Goal: Task Accomplishment & Management: Manage account settings

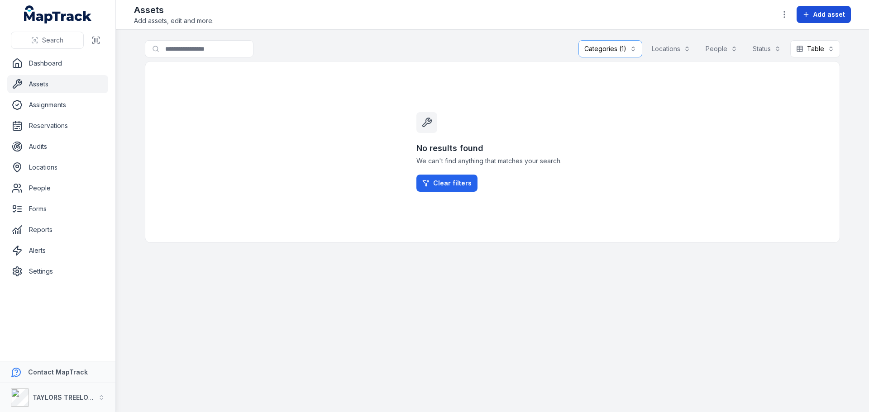
click at [806, 15] on icon at bounding box center [806, 14] width 0 height 4
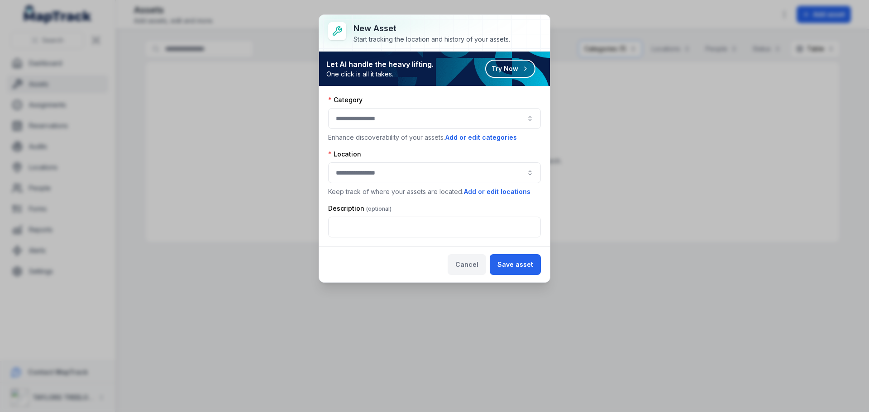
click at [467, 263] on button "Cancel" at bounding box center [467, 264] width 38 height 21
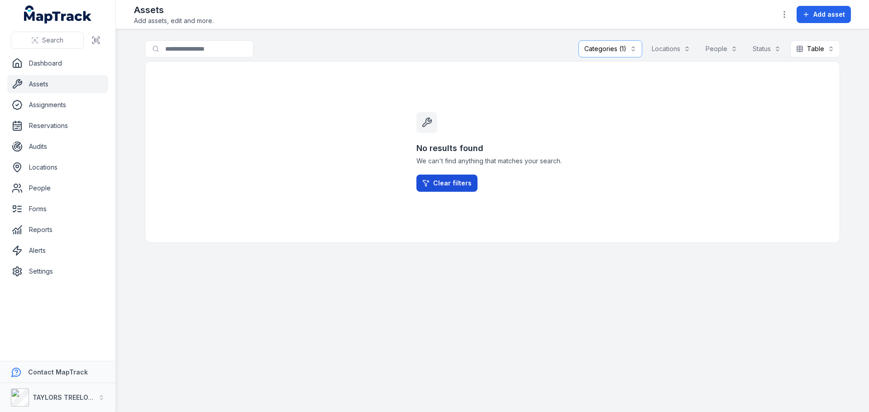
click at [455, 183] on link "Clear filters" at bounding box center [446, 183] width 61 height 17
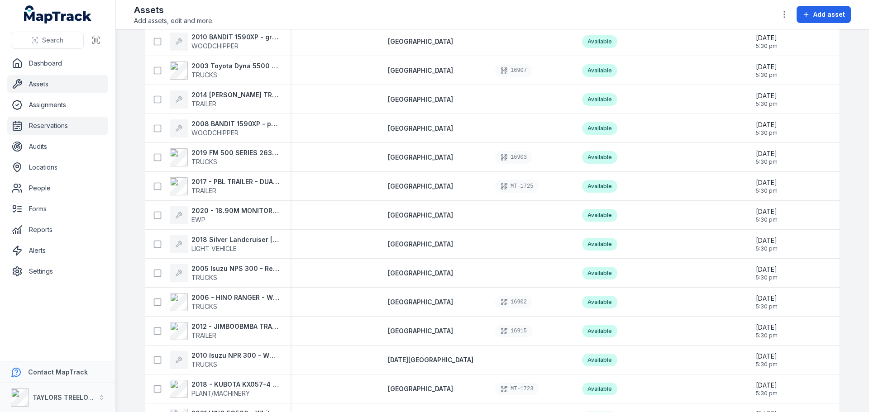
scroll to position [1403, 0]
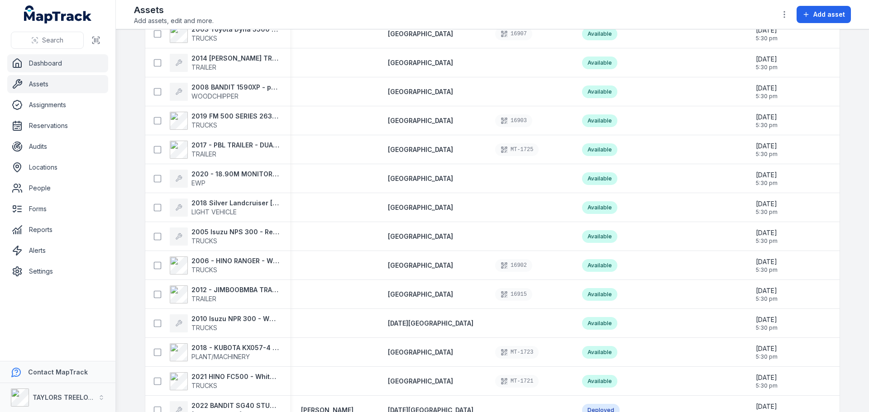
click at [49, 64] on link "Dashboard" at bounding box center [57, 63] width 101 height 18
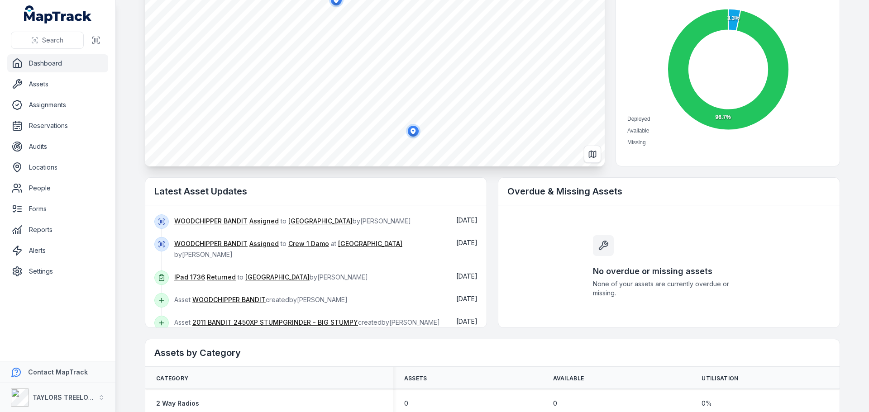
scroll to position [91, 0]
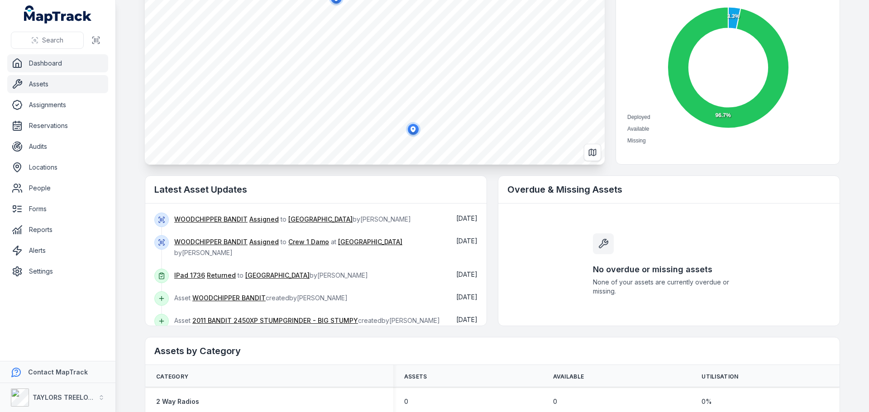
click at [48, 86] on link "Assets" at bounding box center [57, 84] width 101 height 18
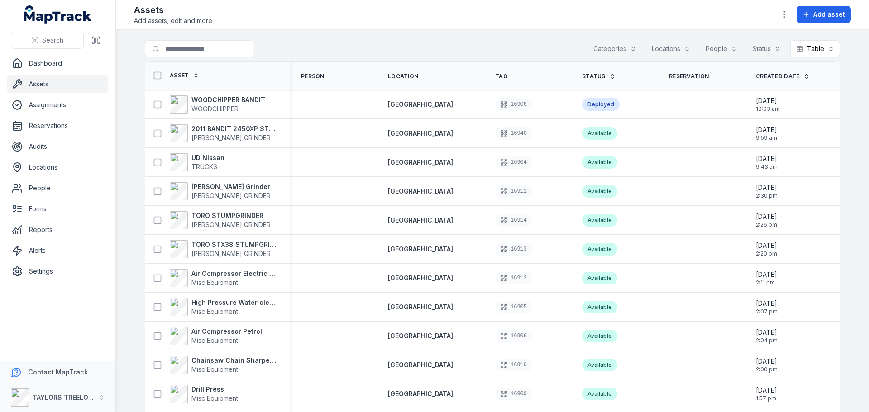
click at [629, 49] on button "Categories" at bounding box center [614, 48] width 55 height 17
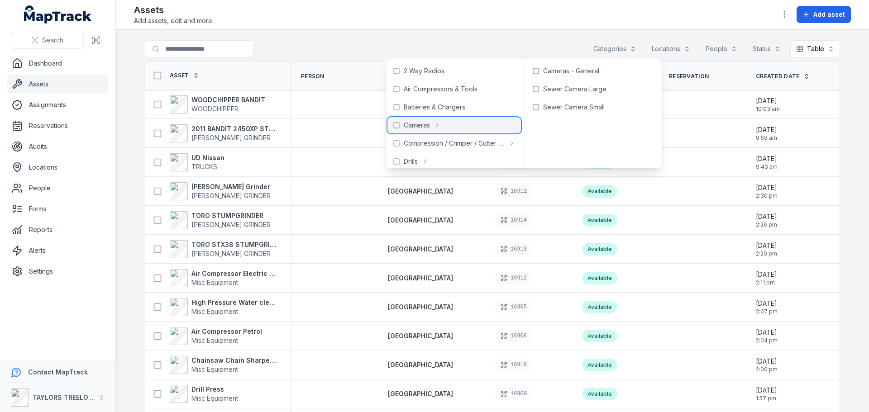
click at [397, 125] on icon at bounding box center [396, 125] width 7 height 7
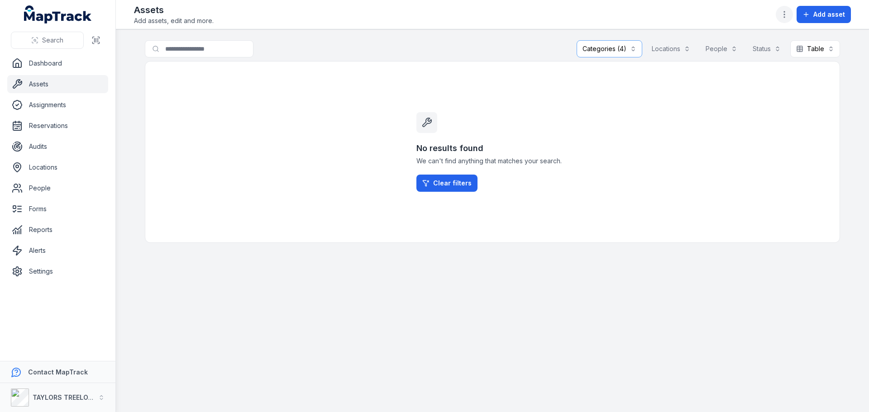
click at [783, 14] on icon "button" at bounding box center [784, 14] width 9 height 9
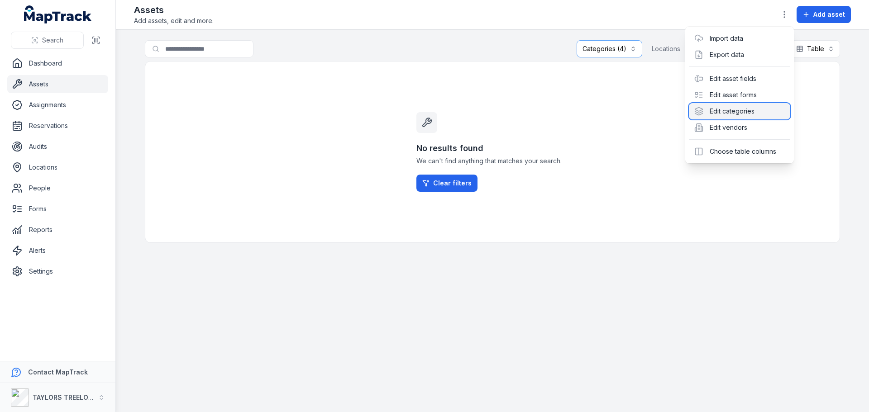
click at [722, 109] on div "Edit categories" at bounding box center [739, 111] width 101 height 16
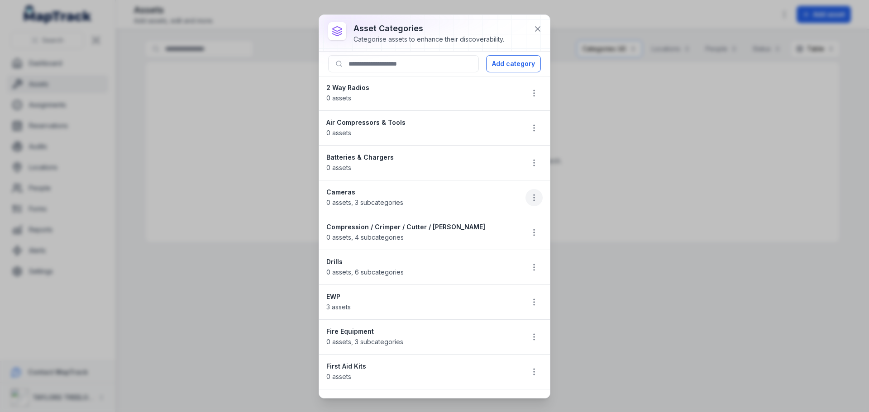
click at [530, 198] on icon "button" at bounding box center [534, 197] width 9 height 9
click at [463, 262] on div "Delete" at bounding box center [481, 262] width 101 height 16
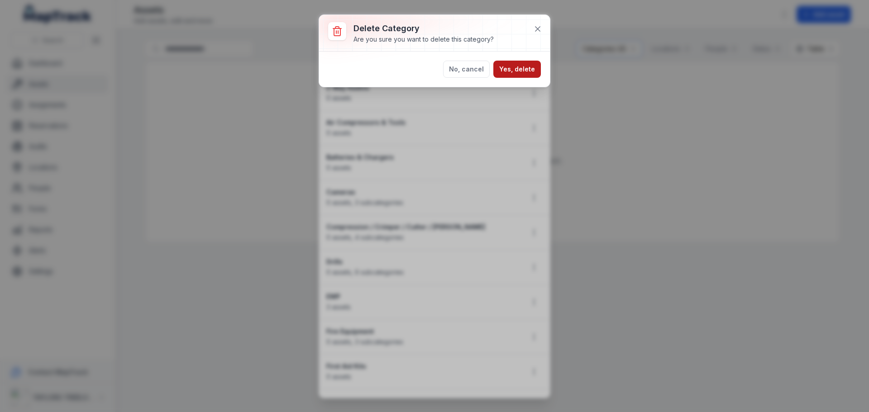
click at [522, 72] on button "Yes, delete" at bounding box center [517, 69] width 48 height 17
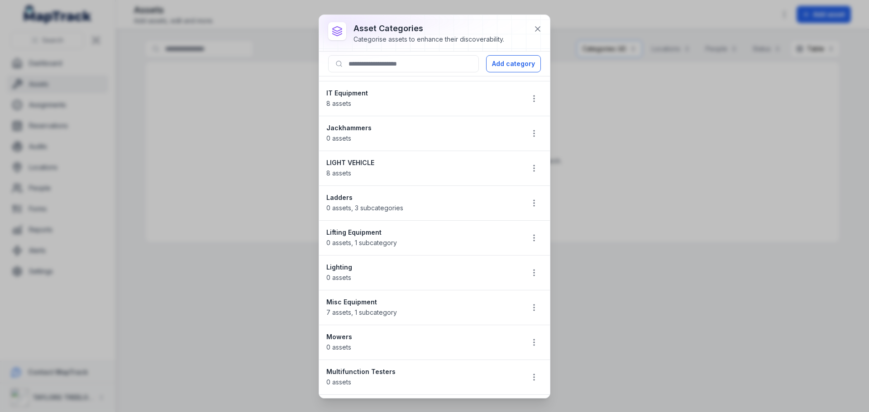
scroll to position [498, 0]
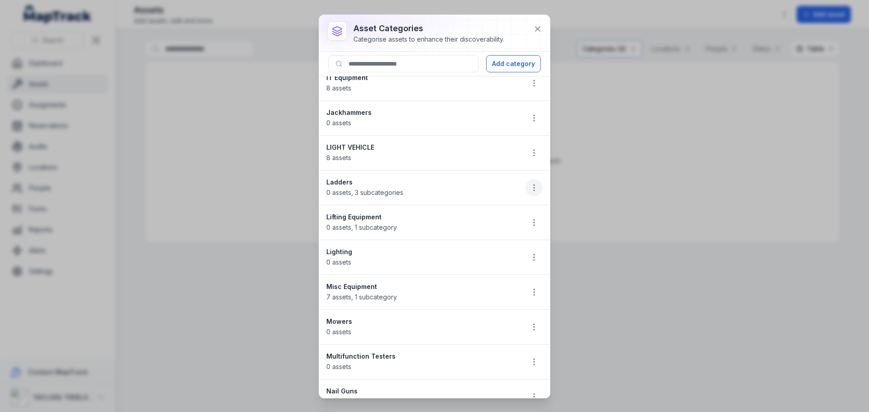
click at [534, 191] on circle "button" at bounding box center [534, 190] width 1 height 1
click at [461, 235] on div "Duplicate" at bounding box center [481, 236] width 101 height 16
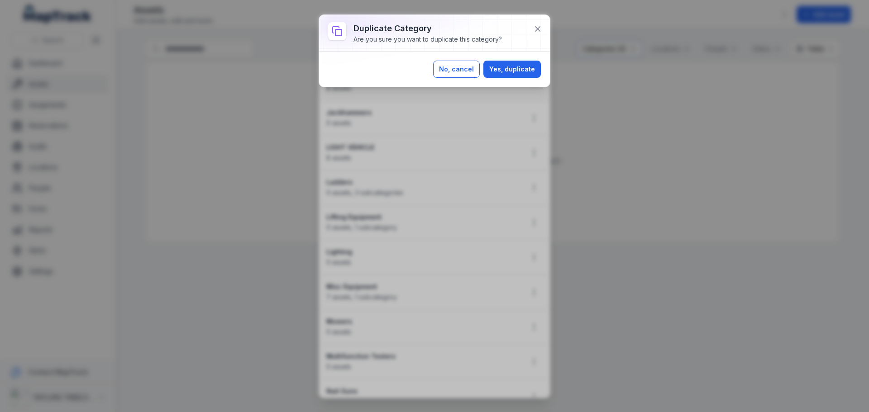
click at [465, 71] on button "No, cancel" at bounding box center [456, 69] width 47 height 17
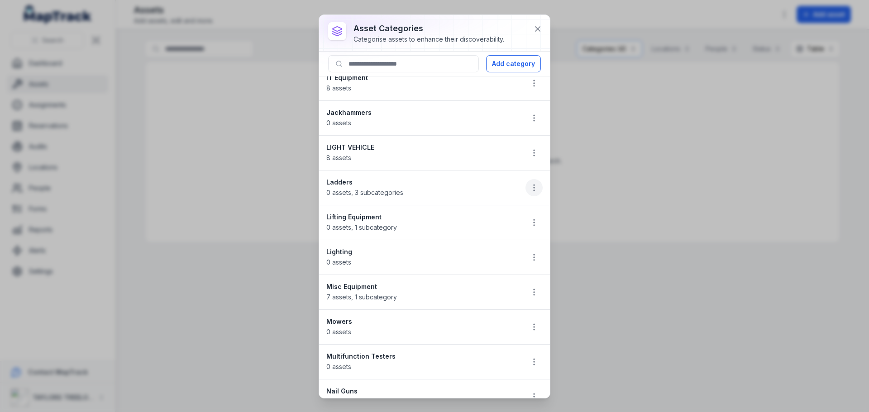
click at [530, 187] on icon "button" at bounding box center [534, 187] width 9 height 9
click at [459, 251] on div "Delete" at bounding box center [481, 252] width 101 height 16
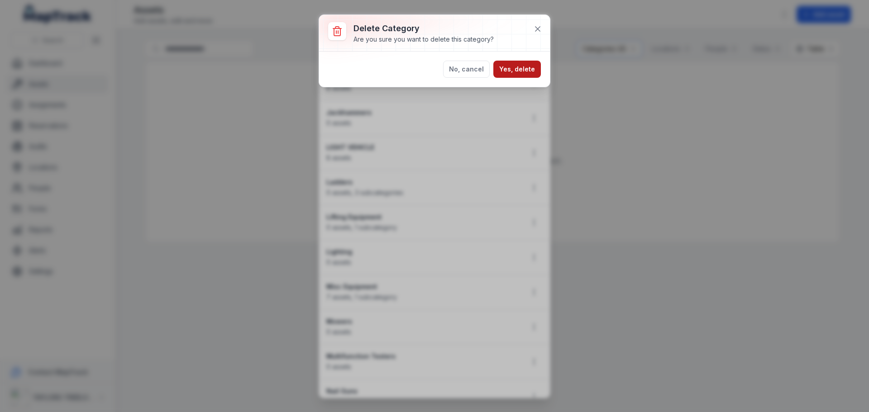
click at [511, 71] on button "Yes, delete" at bounding box center [517, 69] width 48 height 17
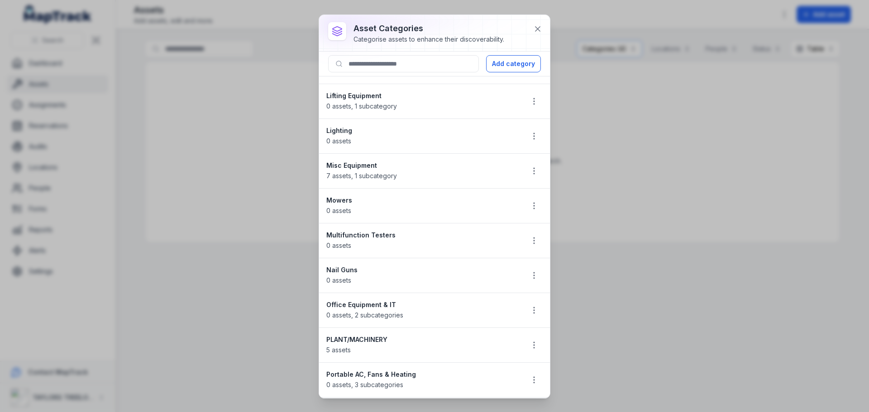
scroll to position [588, 0]
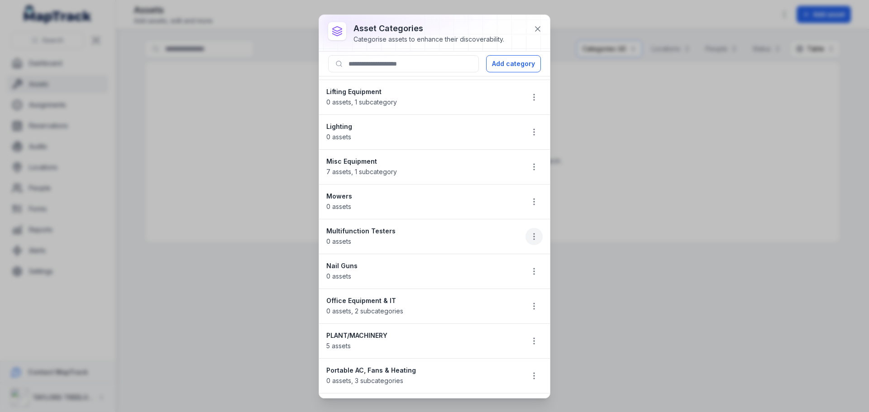
click at [530, 237] on icon "button" at bounding box center [534, 236] width 9 height 9
click at [462, 297] on div "Delete" at bounding box center [481, 301] width 101 height 16
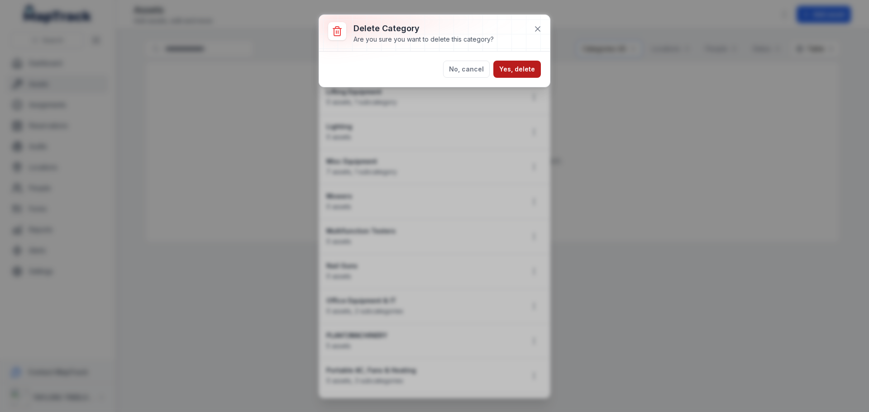
click at [525, 72] on button "Yes, delete" at bounding box center [517, 69] width 48 height 17
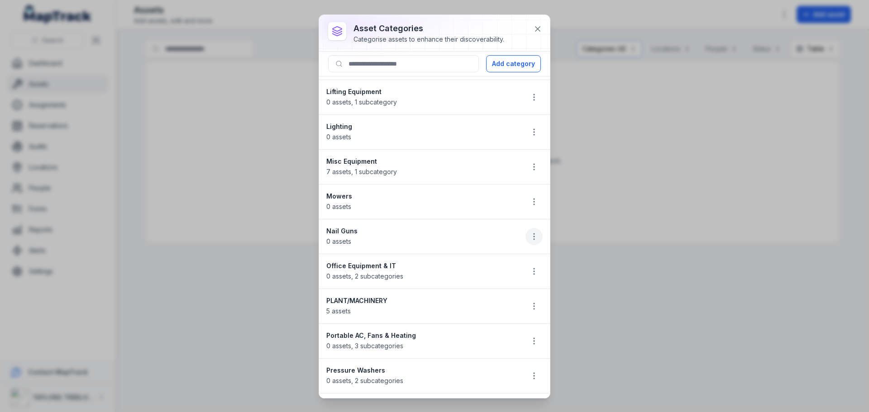
click at [530, 234] on icon "button" at bounding box center [534, 236] width 9 height 9
click at [470, 297] on div "Delete" at bounding box center [481, 301] width 101 height 16
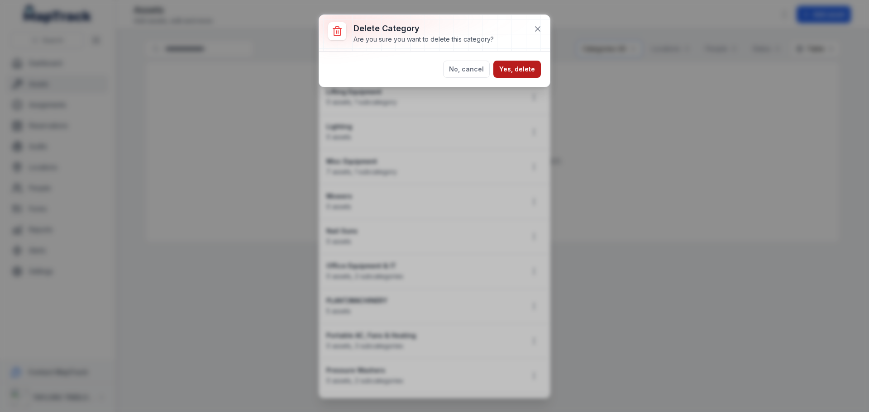
click at [522, 69] on button "Yes, delete" at bounding box center [517, 69] width 48 height 17
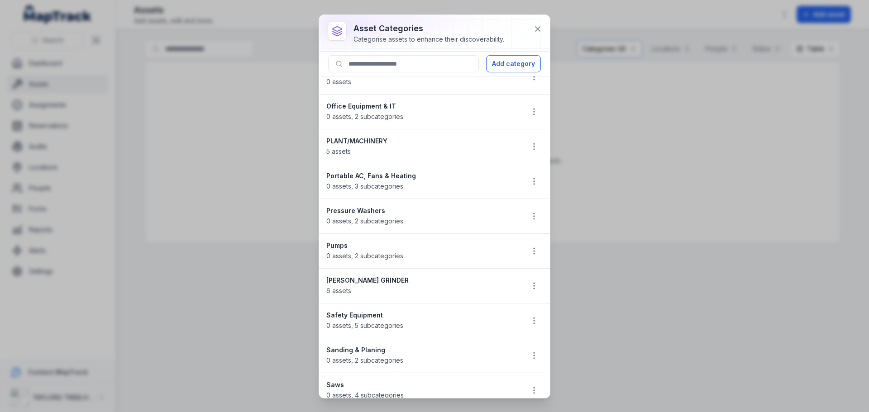
scroll to position [724, 0]
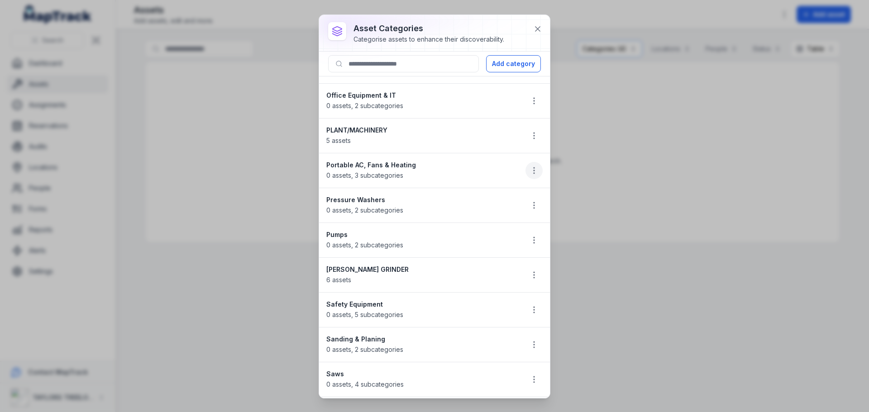
click at [534, 171] on circle "button" at bounding box center [534, 170] width 1 height 1
click at [458, 235] on div "Delete" at bounding box center [481, 235] width 101 height 16
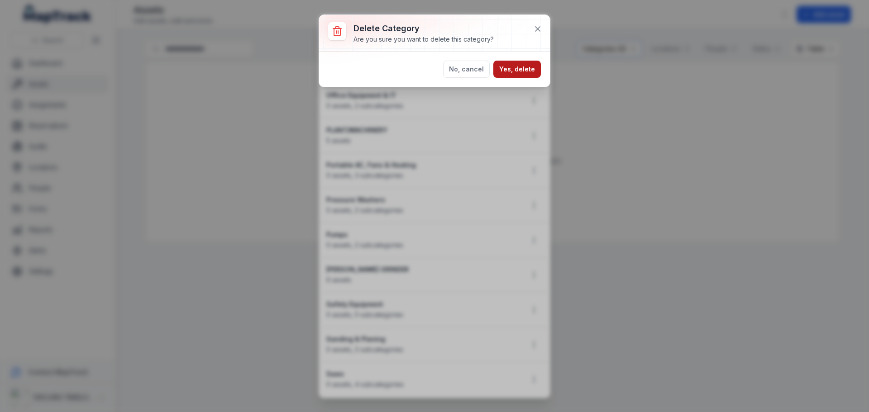
click at [520, 69] on button "Yes, delete" at bounding box center [517, 69] width 48 height 17
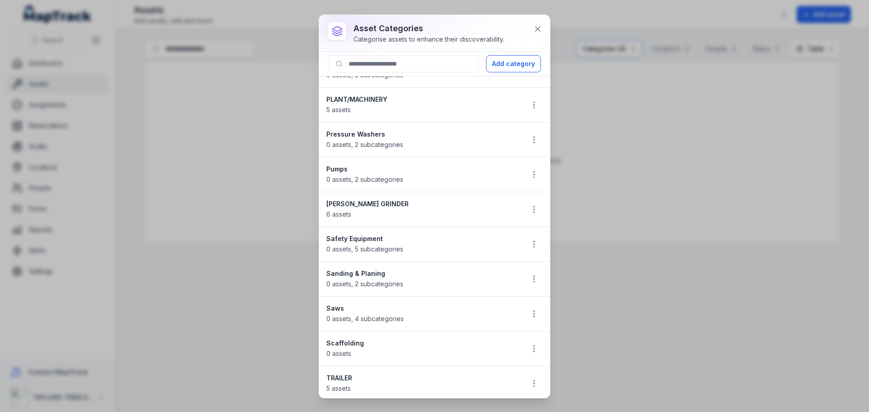
scroll to position [815, 0]
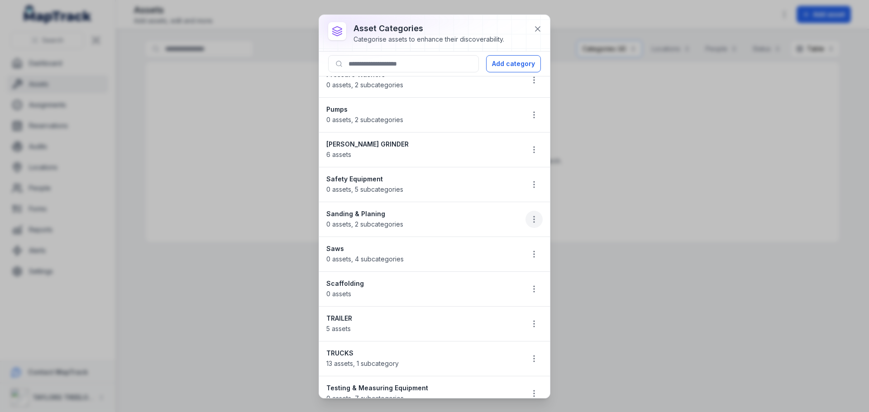
click at [530, 219] on icon "button" at bounding box center [534, 219] width 9 height 9
click at [392, 225] on li "Sanding & Planing 0 assets , 2 subcategories" at bounding box center [434, 219] width 231 height 35
click at [391, 225] on span "0 assets , 2 subcategories" at bounding box center [364, 224] width 77 height 8
click at [530, 221] on icon "button" at bounding box center [534, 219] width 9 height 9
click at [451, 283] on div "Delete" at bounding box center [481, 284] width 101 height 16
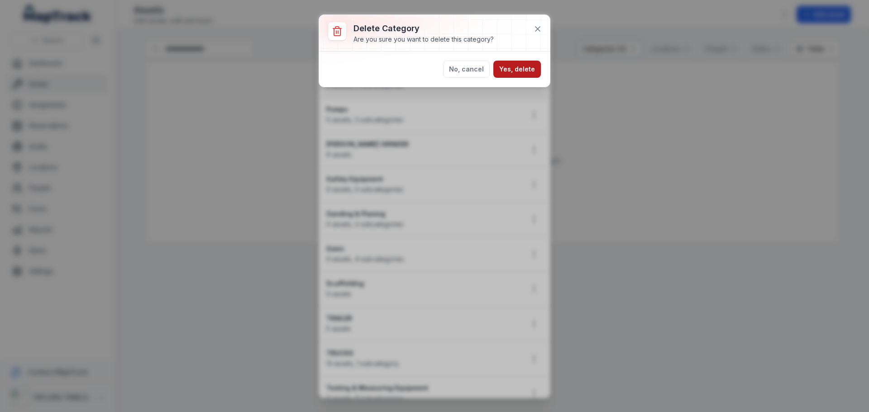
click at [532, 71] on button "Yes, delete" at bounding box center [517, 69] width 48 height 17
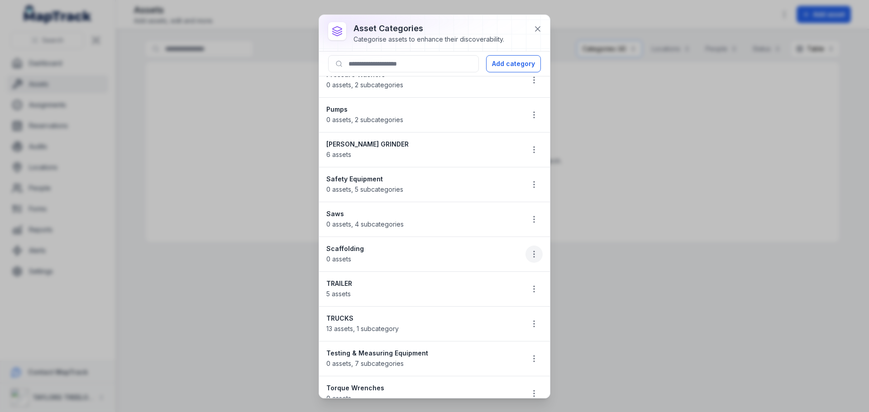
click at [530, 256] on icon "button" at bounding box center [534, 254] width 9 height 9
click at [458, 323] on div "Delete" at bounding box center [481, 318] width 101 height 16
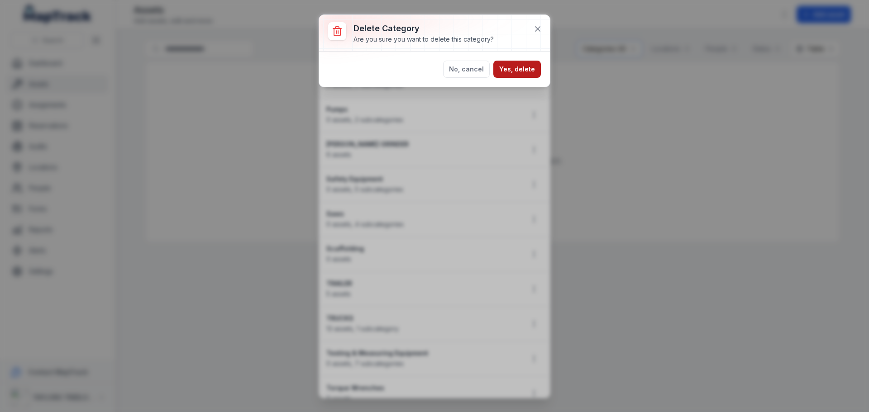
click at [521, 70] on button "Yes, delete" at bounding box center [517, 69] width 48 height 17
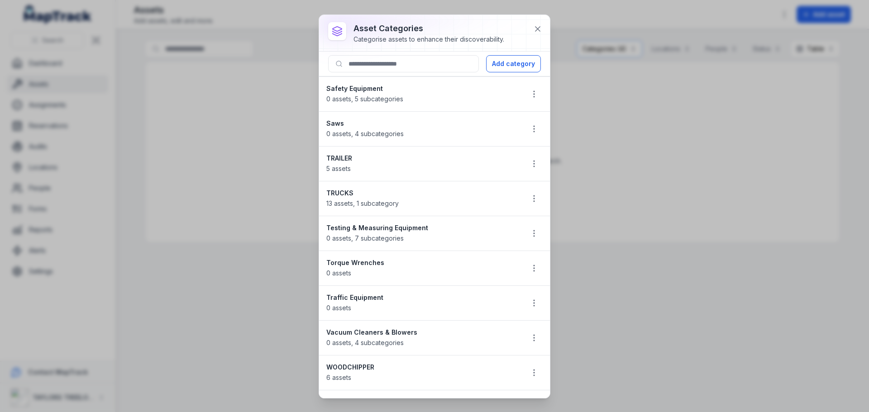
scroll to position [950, 0]
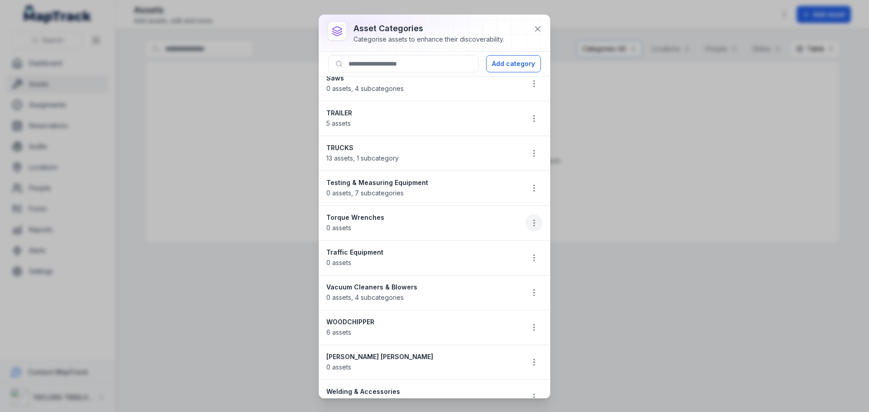
click at [530, 223] on icon "button" at bounding box center [534, 223] width 9 height 9
click at [460, 286] on div "Delete" at bounding box center [481, 287] width 101 height 16
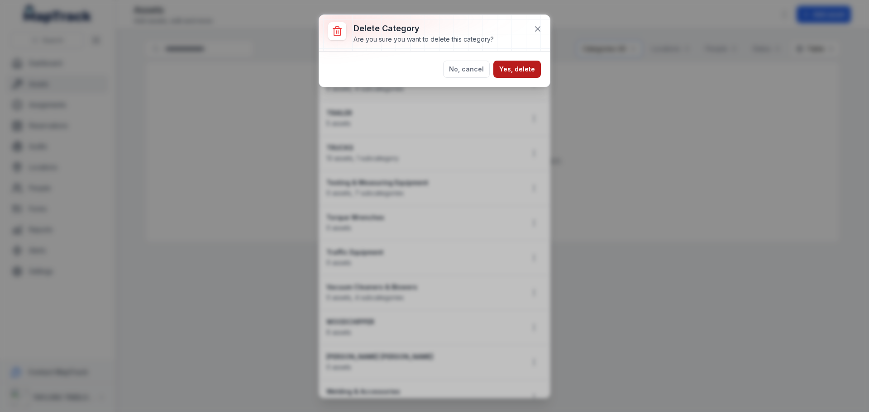
click at [519, 70] on button "Yes, delete" at bounding box center [517, 69] width 48 height 17
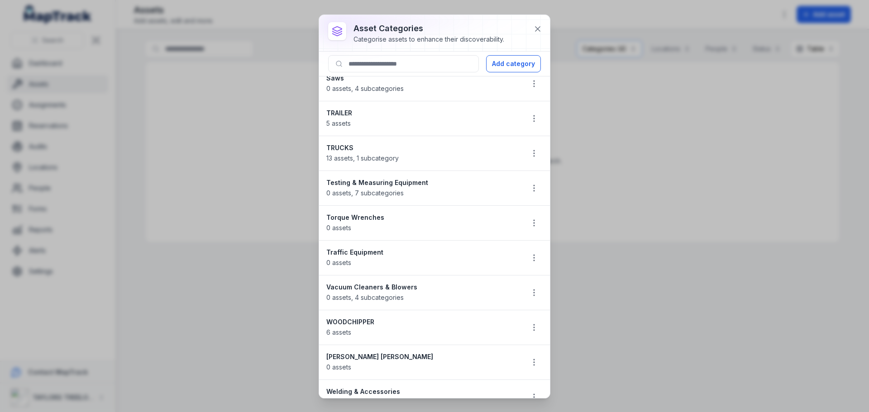
scroll to position [932, 0]
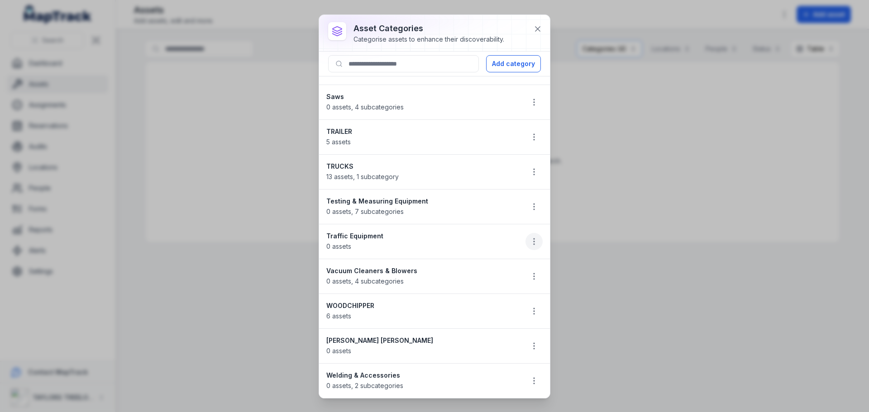
click at [530, 245] on icon "button" at bounding box center [534, 241] width 9 height 9
click at [463, 304] on div "Delete" at bounding box center [481, 306] width 101 height 16
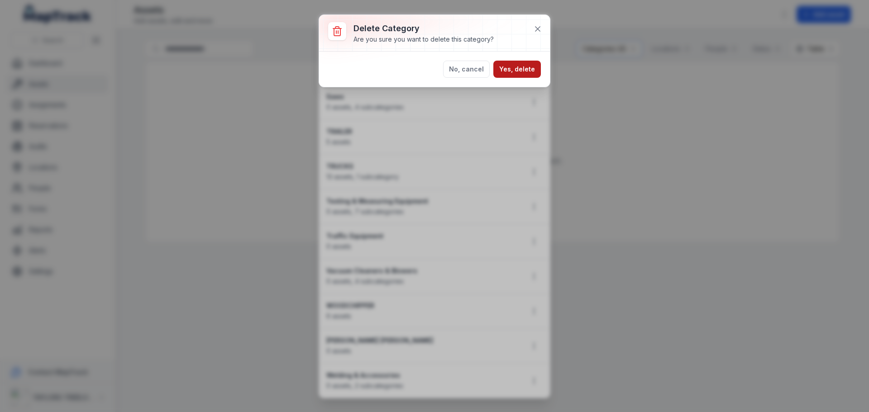
click at [523, 72] on button "Yes, delete" at bounding box center [517, 69] width 48 height 17
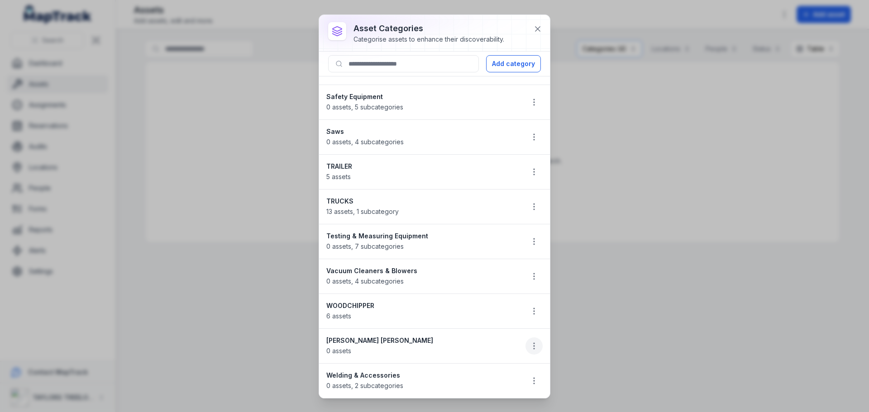
click at [530, 346] on icon "button" at bounding box center [534, 346] width 9 height 9
click at [467, 323] on div "Delete" at bounding box center [481, 322] width 101 height 16
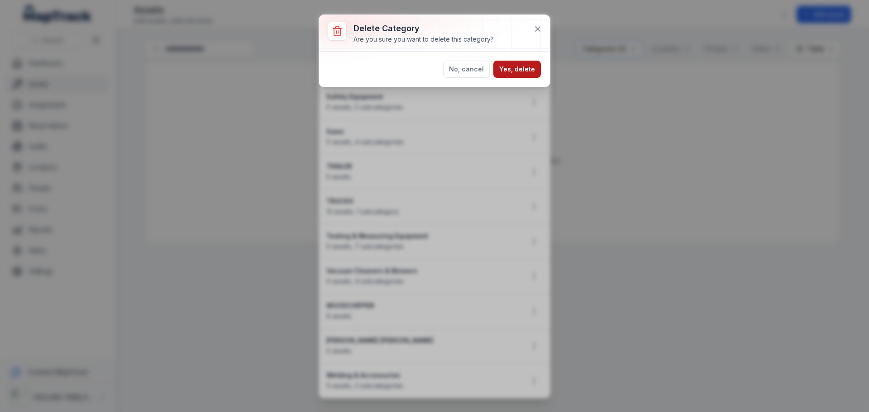
click at [521, 69] on button "Yes, delete" at bounding box center [517, 69] width 48 height 17
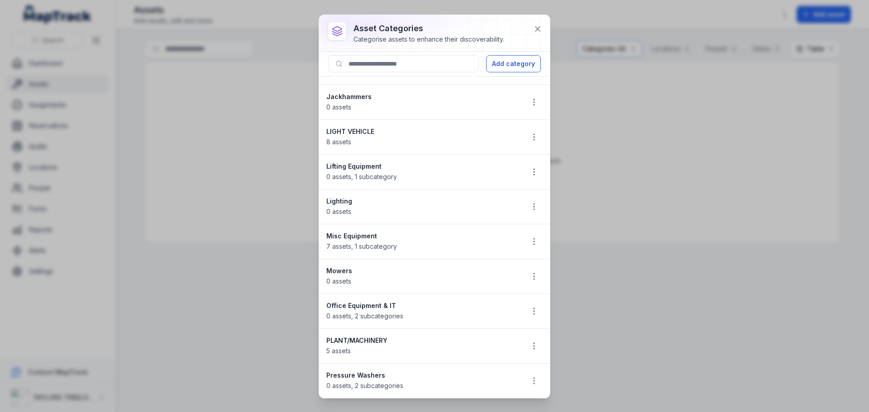
scroll to position [500, 0]
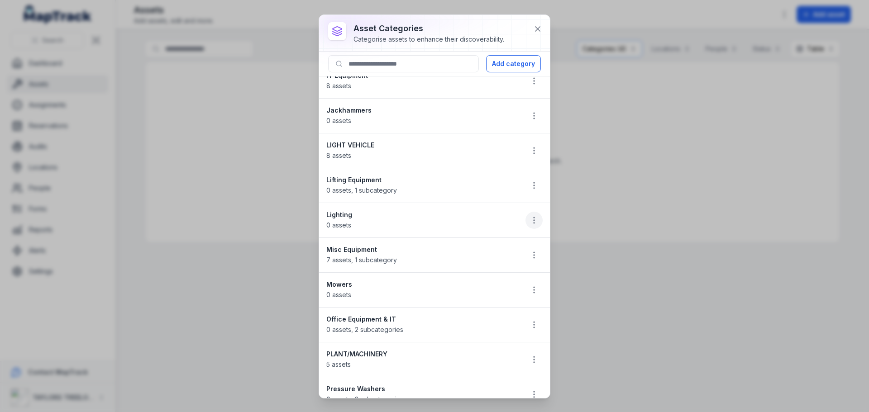
click at [530, 219] on icon "button" at bounding box center [534, 220] width 9 height 9
click at [456, 282] on div "Delete" at bounding box center [481, 285] width 101 height 16
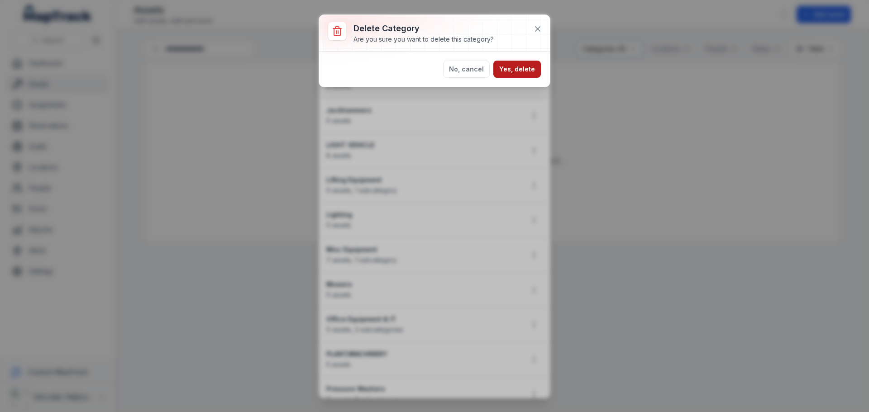
click at [522, 72] on button "Yes, delete" at bounding box center [517, 69] width 48 height 17
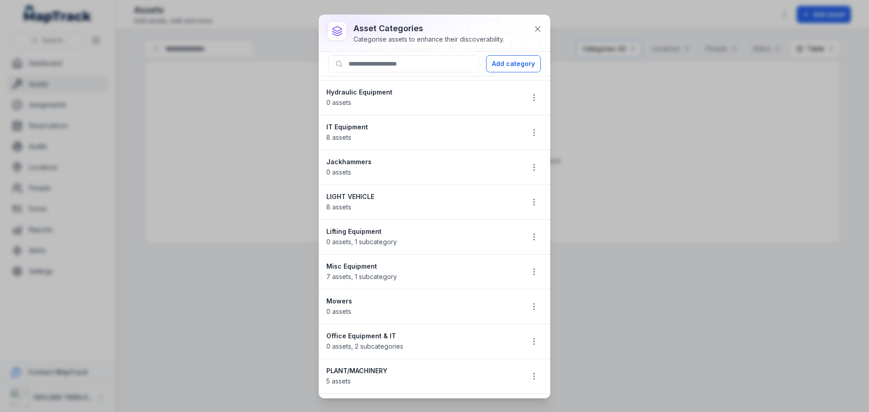
scroll to position [410, 0]
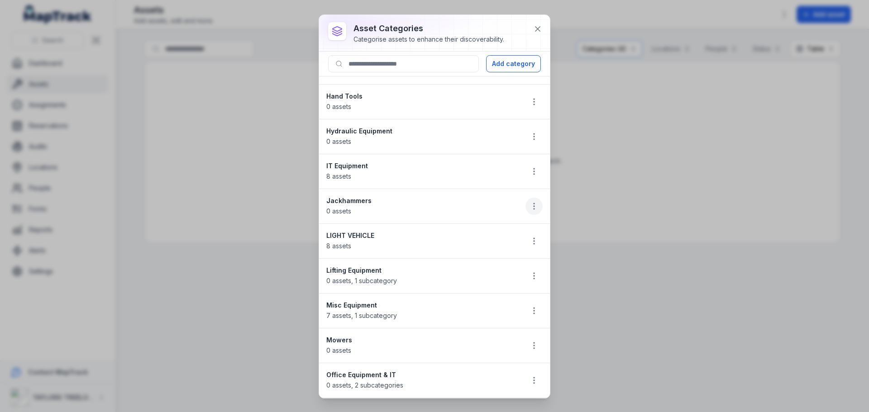
click at [530, 210] on icon "button" at bounding box center [534, 206] width 9 height 9
click at [473, 272] on div "Delete" at bounding box center [481, 271] width 101 height 16
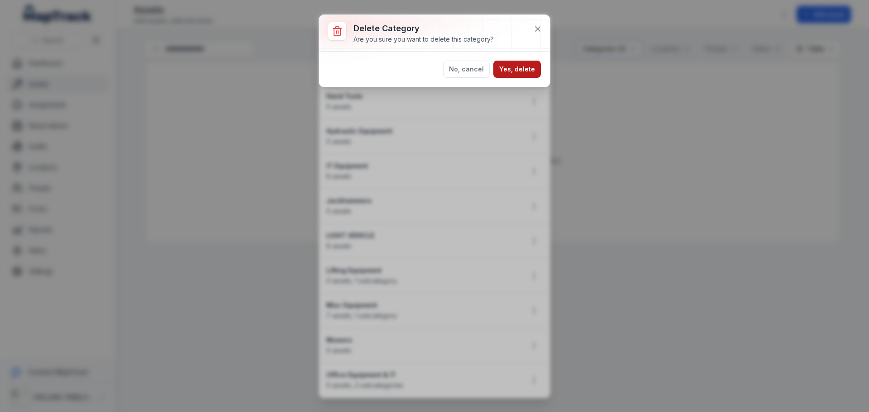
click at [530, 67] on button "Yes, delete" at bounding box center [517, 69] width 48 height 17
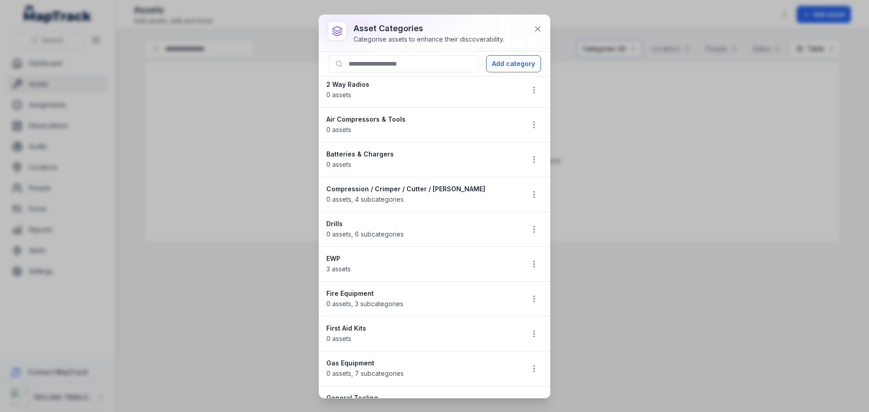
scroll to position [0, 0]
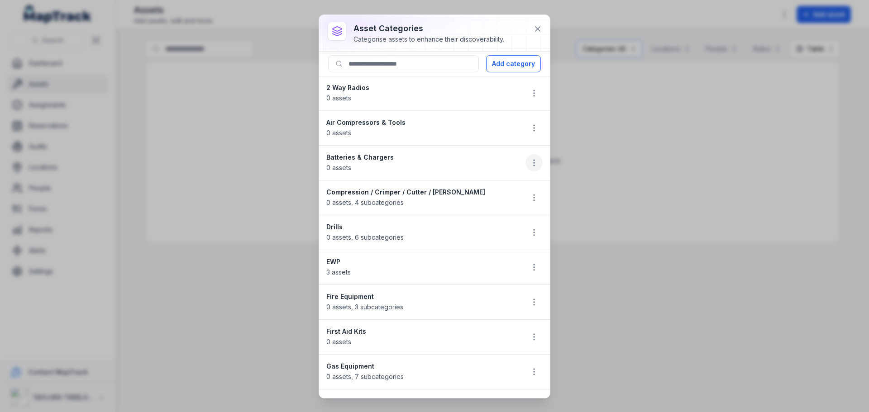
click at [530, 166] on icon "button" at bounding box center [534, 162] width 9 height 9
click at [464, 228] on div "Delete" at bounding box center [481, 227] width 101 height 16
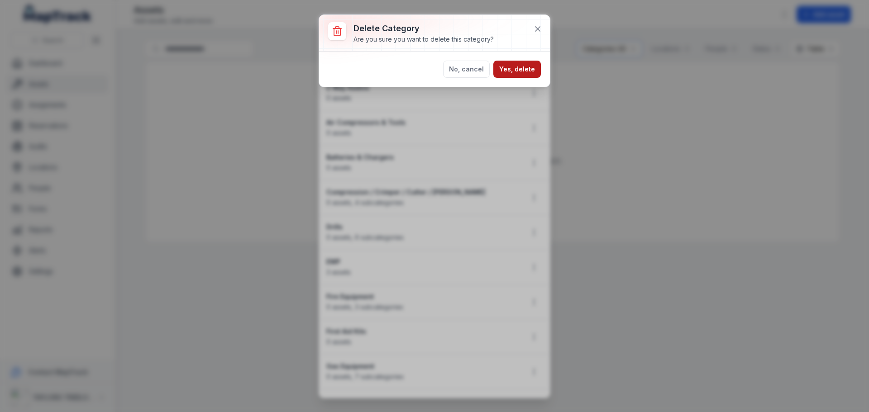
click at [534, 70] on button "Yes, delete" at bounding box center [517, 69] width 48 height 17
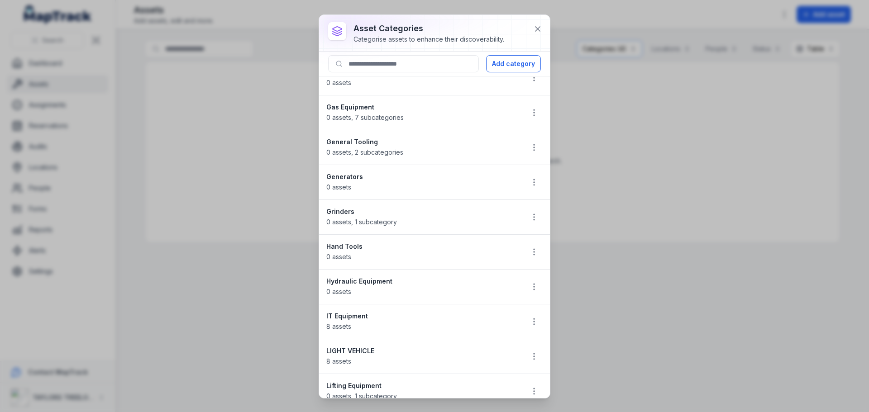
scroll to position [226, 0]
drag, startPoint x: 531, startPoint y: 216, endPoint x: 524, endPoint y: 215, distance: 6.9
click at [530, 216] on icon "button" at bounding box center [534, 215] width 9 height 9
click at [464, 280] on div "Delete" at bounding box center [481, 280] width 101 height 16
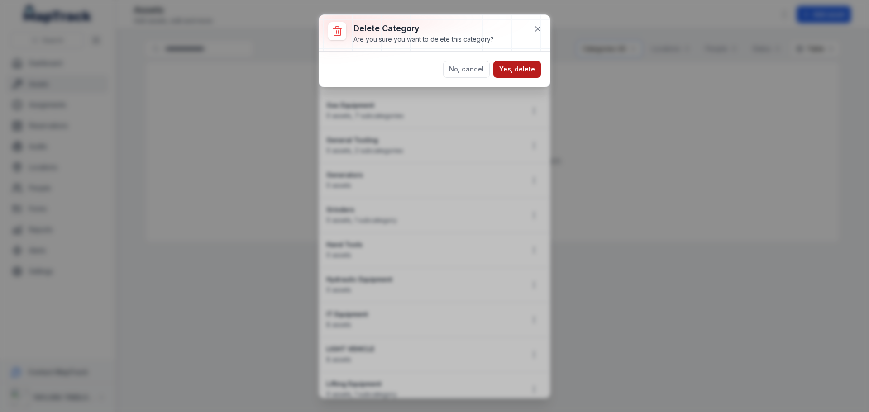
click at [520, 68] on button "Yes, delete" at bounding box center [517, 69] width 48 height 17
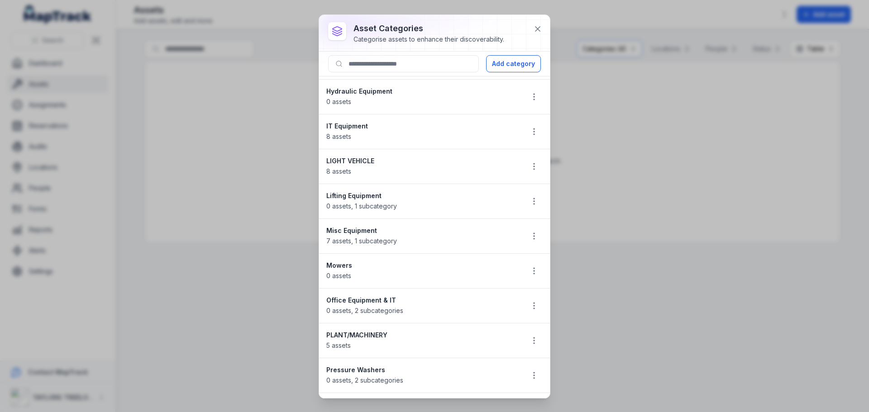
scroll to position [362, 0]
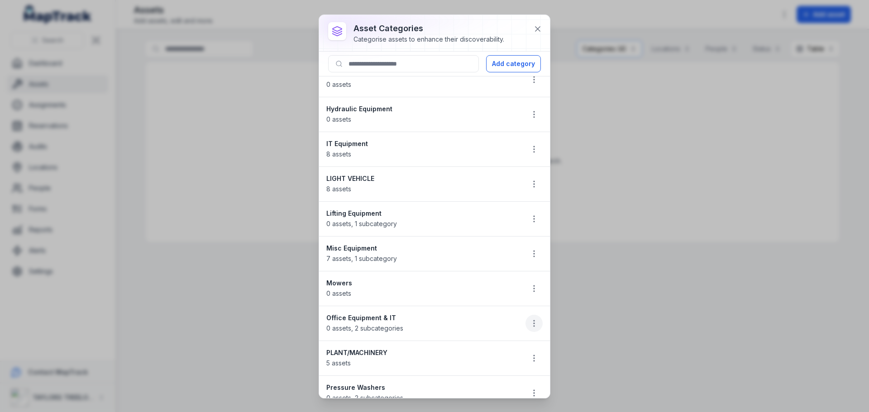
click at [530, 329] on button "button" at bounding box center [533, 323] width 17 height 17
click at [454, 386] on div "Delete" at bounding box center [481, 388] width 101 height 16
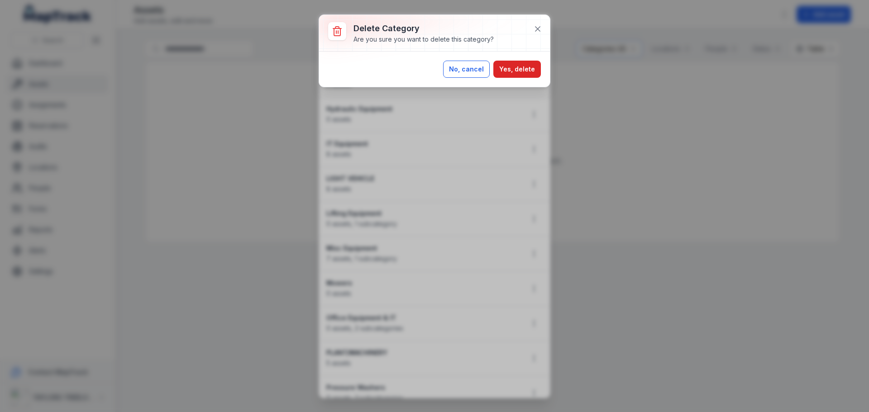
click at [465, 67] on button "No, cancel" at bounding box center [466, 69] width 47 height 17
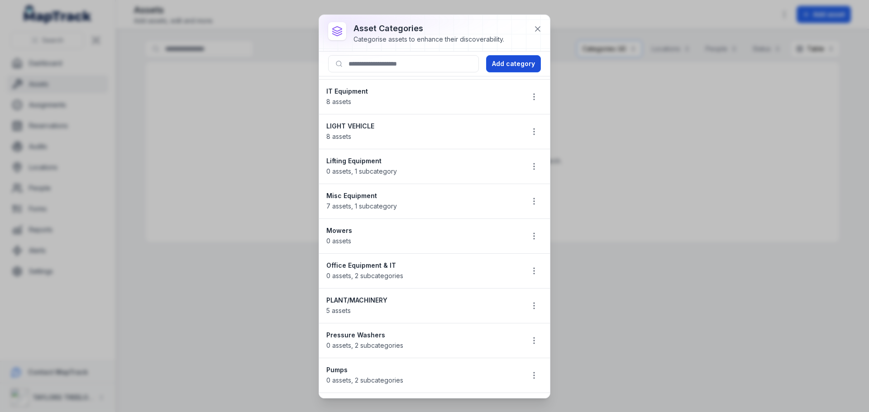
scroll to position [315, 0]
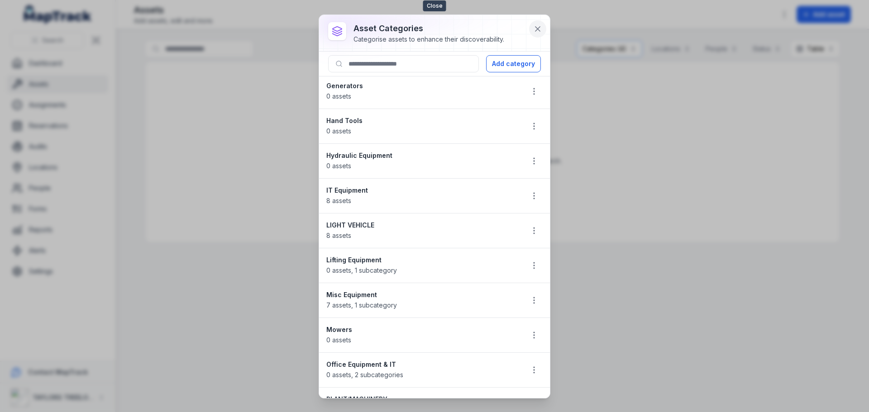
click at [538, 30] on icon at bounding box center [537, 29] width 5 height 5
